Goal: Task Accomplishment & Management: Manage account settings

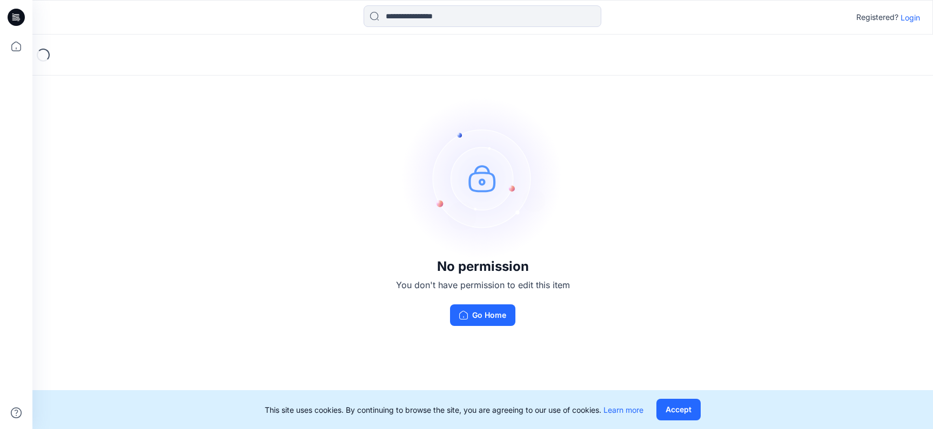
click at [914, 18] on p "Login" at bounding box center [910, 17] width 19 height 11
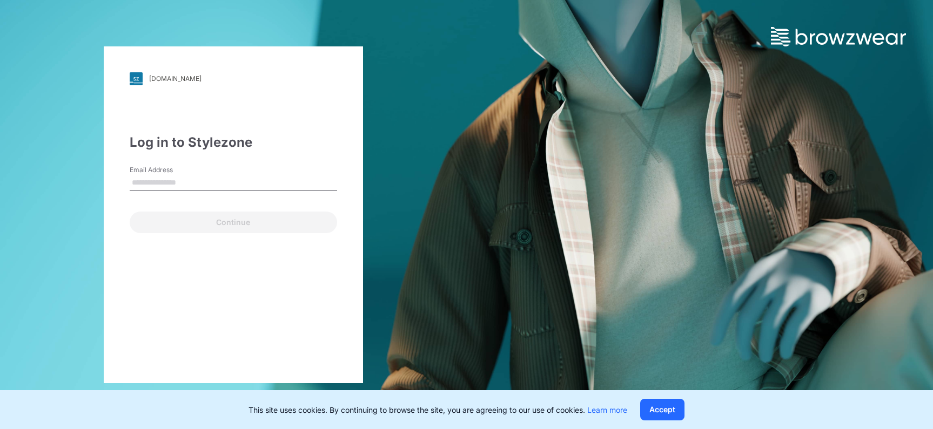
type input "**********"
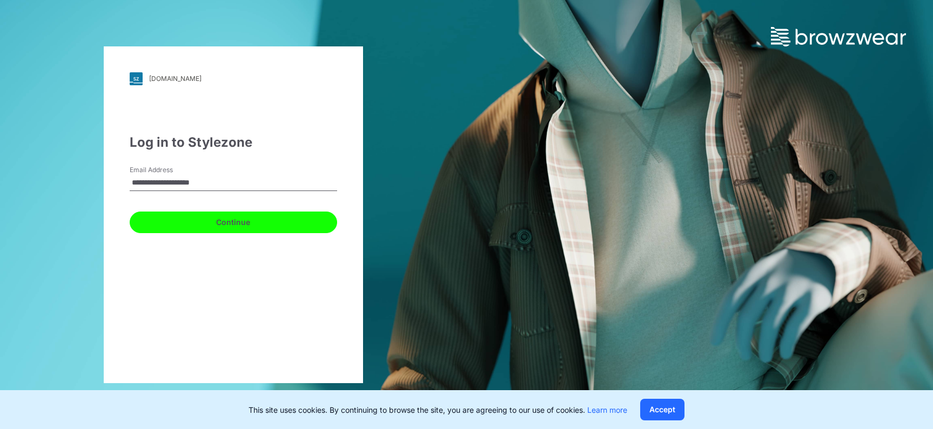
click at [243, 224] on button "Continue" at bounding box center [233, 223] width 207 height 22
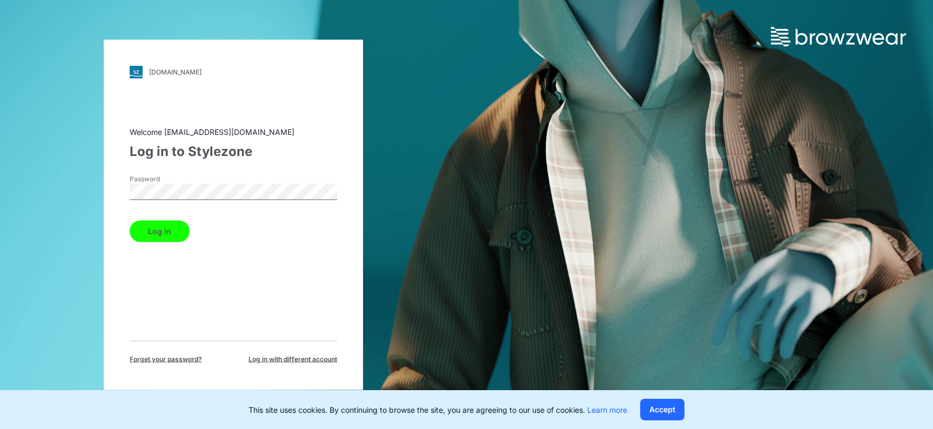
click at [175, 237] on button "Log in" at bounding box center [160, 231] width 60 height 22
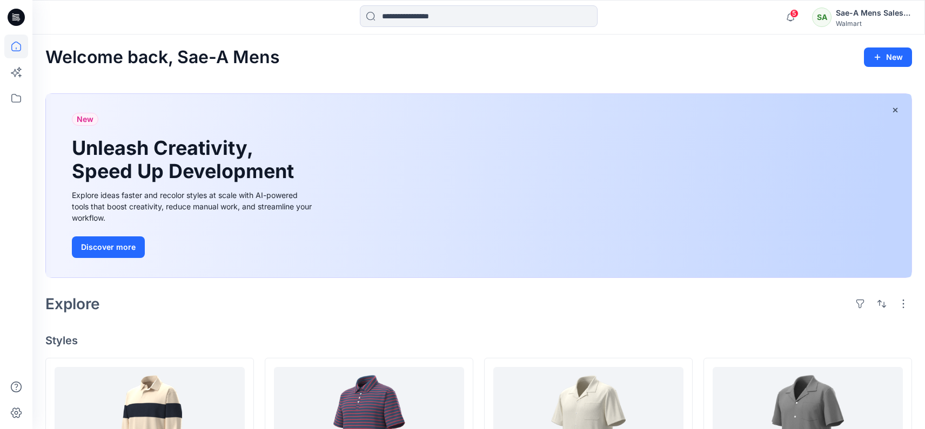
click at [882, 14] on div "Sae-A Mens Sales Team" at bounding box center [874, 12] width 76 height 13
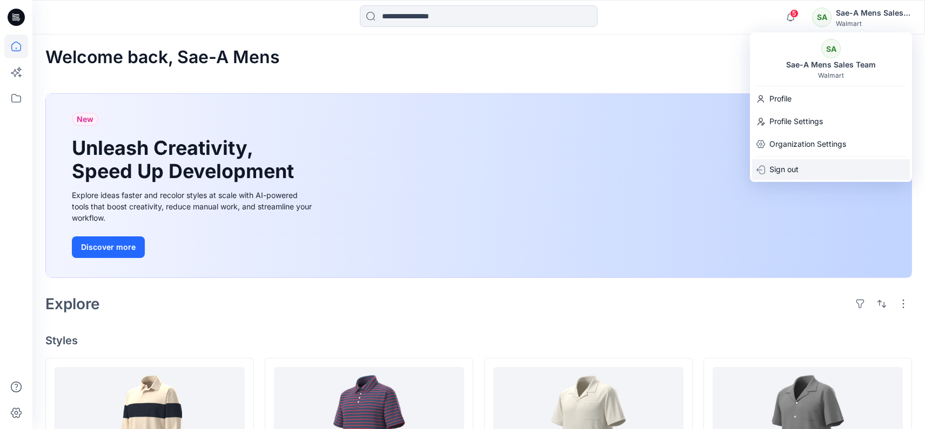
click at [784, 170] on p "Sign out" at bounding box center [783, 169] width 29 height 21
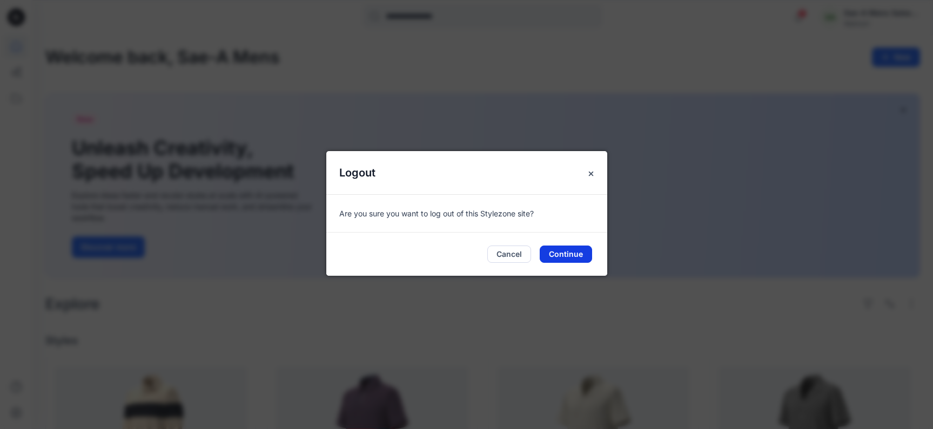
click at [580, 253] on button "Continue" at bounding box center [566, 254] width 52 height 17
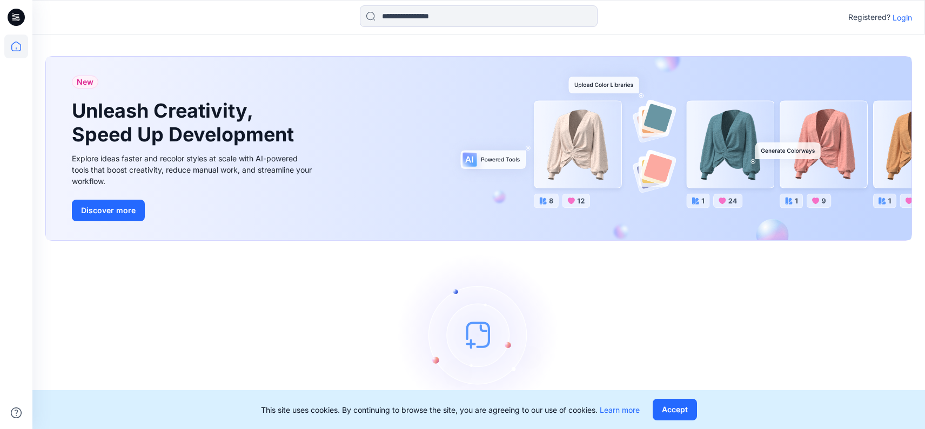
click at [908, 21] on p "Login" at bounding box center [901, 17] width 19 height 11
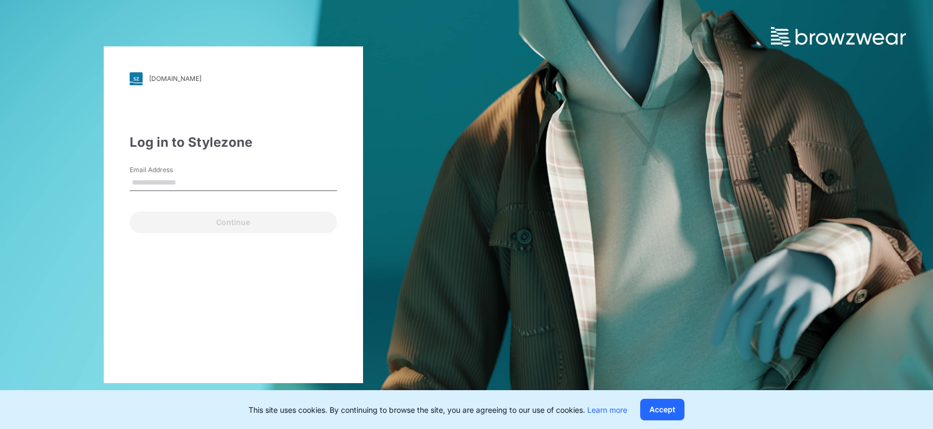
type input "**********"
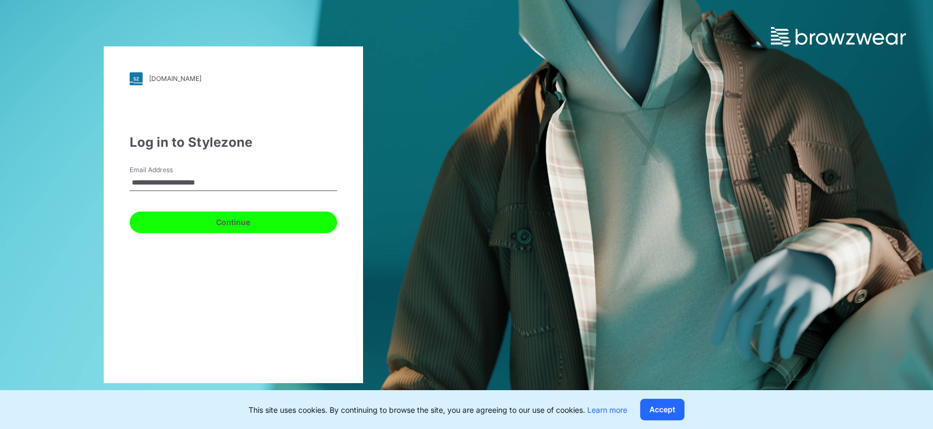
click at [247, 220] on button "Continue" at bounding box center [233, 223] width 207 height 22
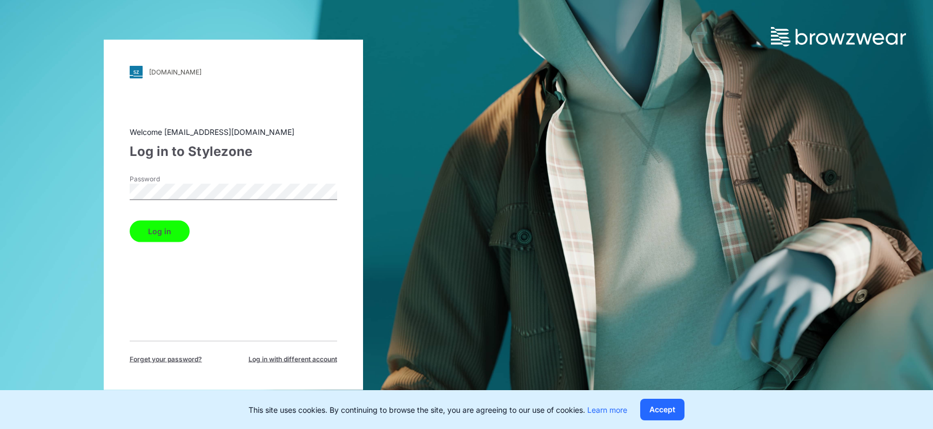
drag, startPoint x: 173, startPoint y: 236, endPoint x: 180, endPoint y: 240, distance: 8.7
click at [173, 236] on button "Log in" at bounding box center [160, 231] width 60 height 22
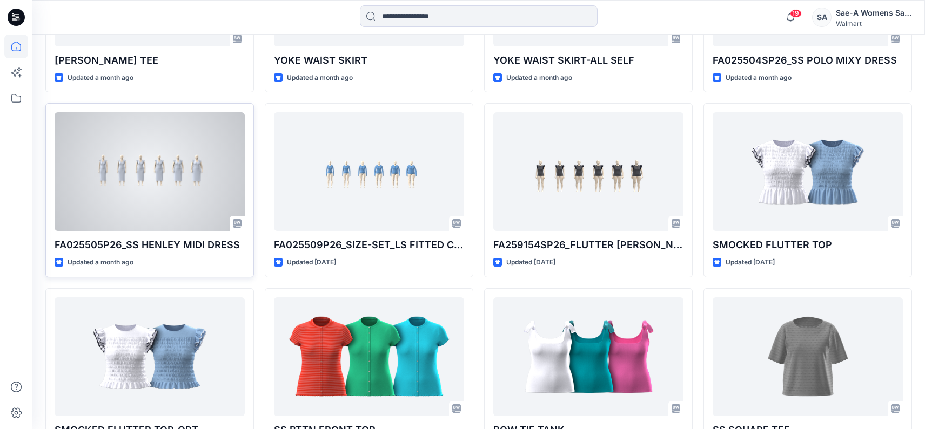
scroll to position [594, 0]
